Goal: Communication & Community: Answer question/provide support

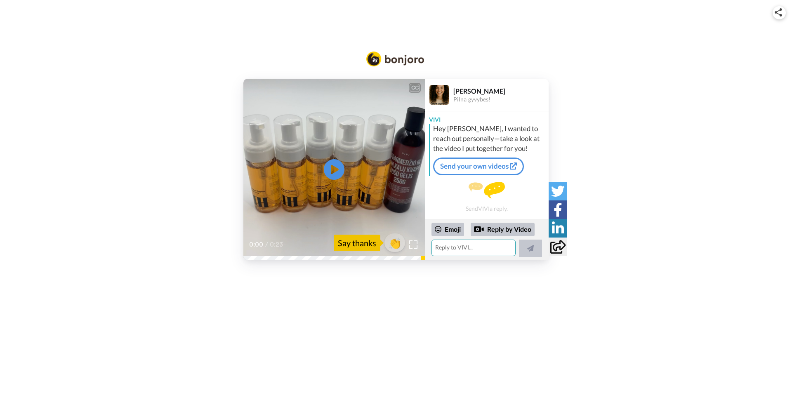
click at [462, 247] on textarea at bounding box center [473, 248] width 84 height 16
click at [334, 170] on icon "Play/Pause" at bounding box center [334, 169] width 22 height 39
click at [343, 167] on icon at bounding box center [334, 170] width 22 height 22
click at [439, 248] on textarea at bounding box center [473, 248] width 84 height 16
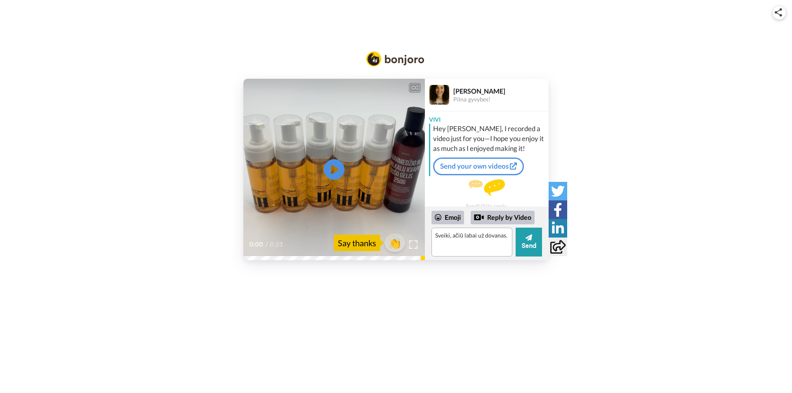
type textarea "Sveiki, ačiū labai už dovanas."
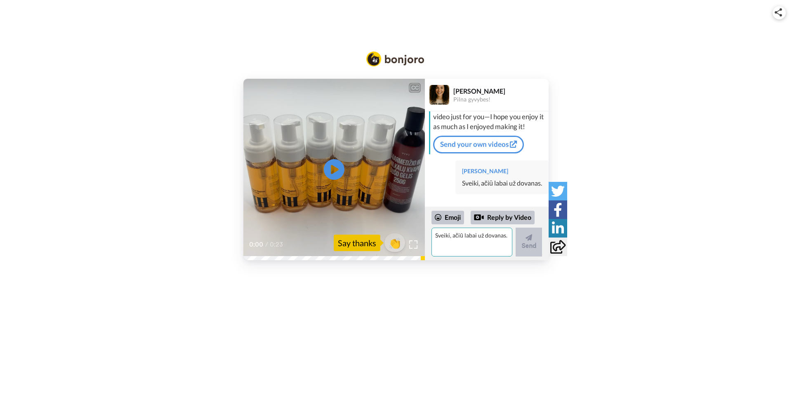
click at [463, 251] on textarea "Sveiki, ačiū labai už dovanas." at bounding box center [471, 242] width 81 height 29
type textarea "Jei dar nevėlu, tai galite nekvepinti siuntos."
click at [523, 247] on button "Send" at bounding box center [528, 242] width 26 height 29
